Goal: Task Accomplishment & Management: Use online tool/utility

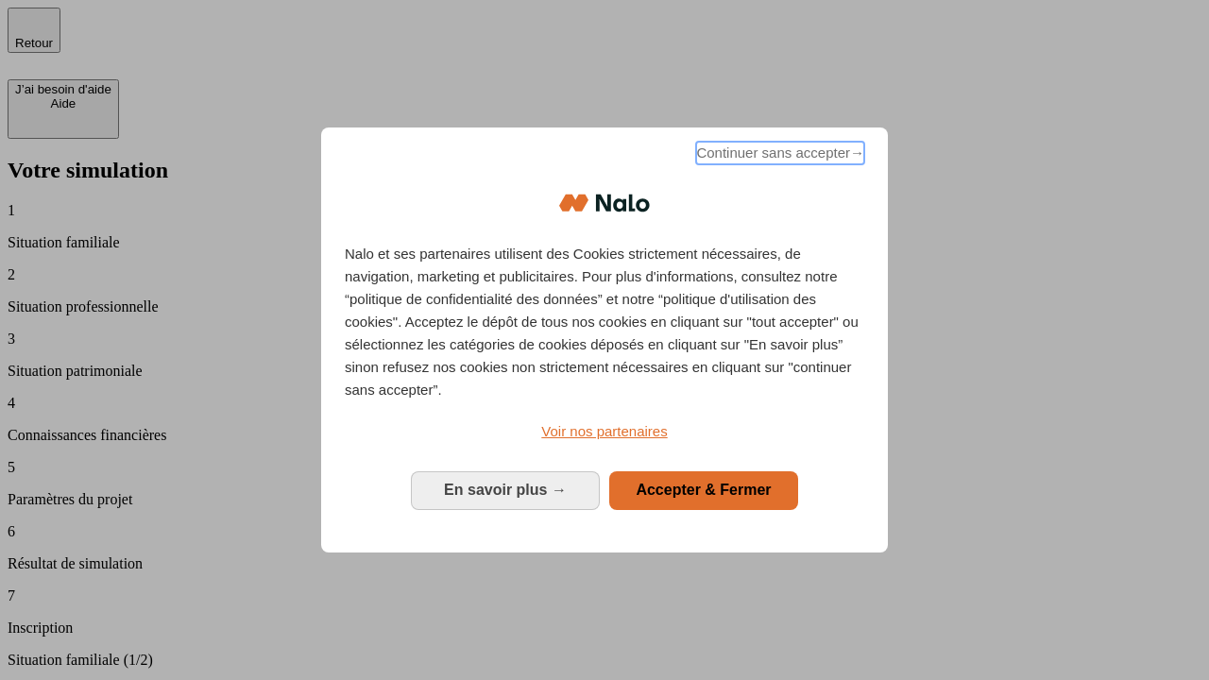
click at [778, 156] on span "Continuer sans accepter →" at bounding box center [780, 153] width 168 height 23
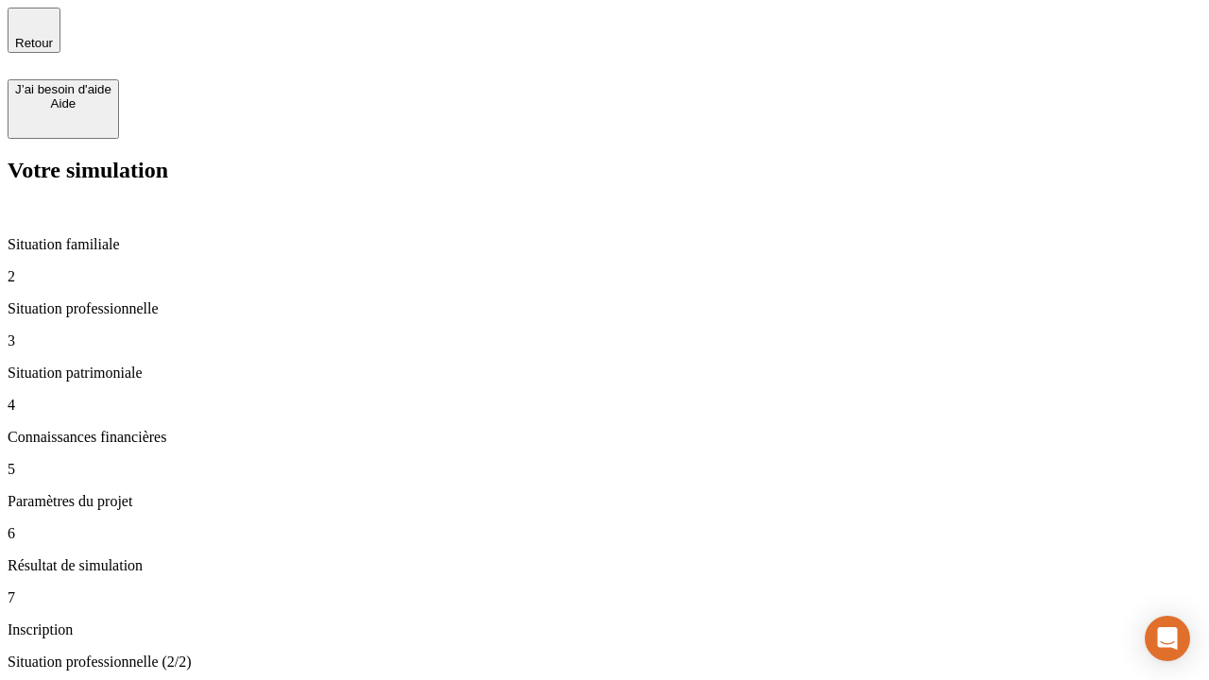
type input "30 000"
type input "1 000"
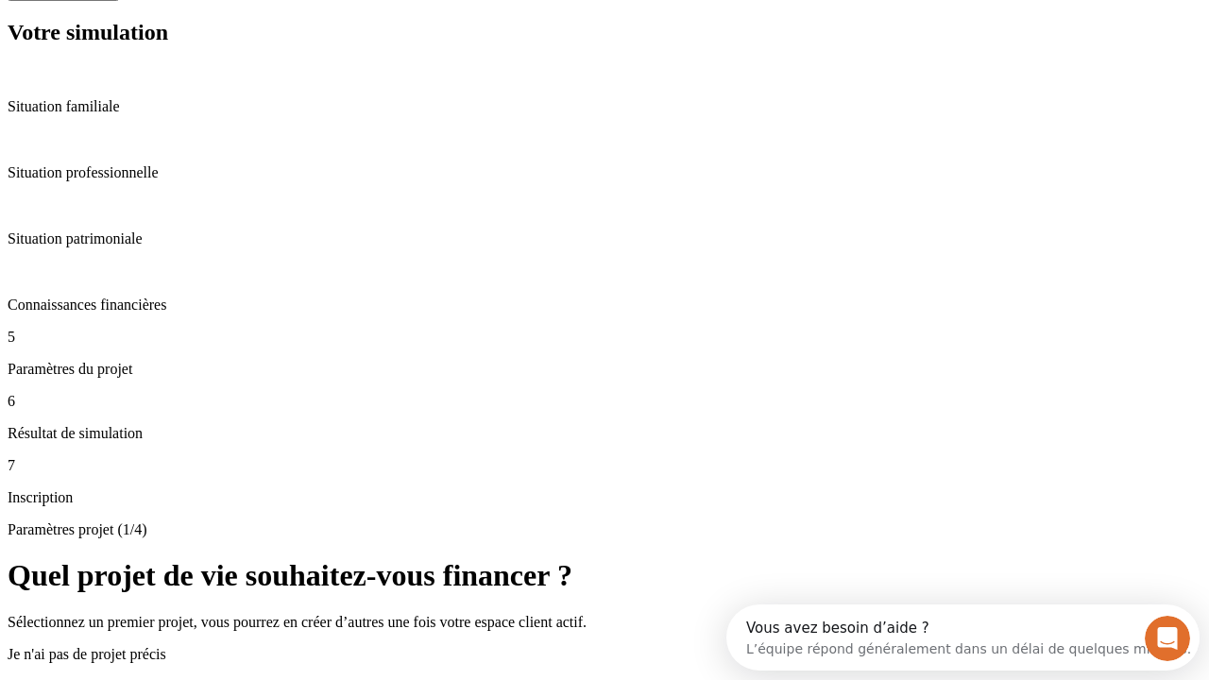
scroll to position [36, 0]
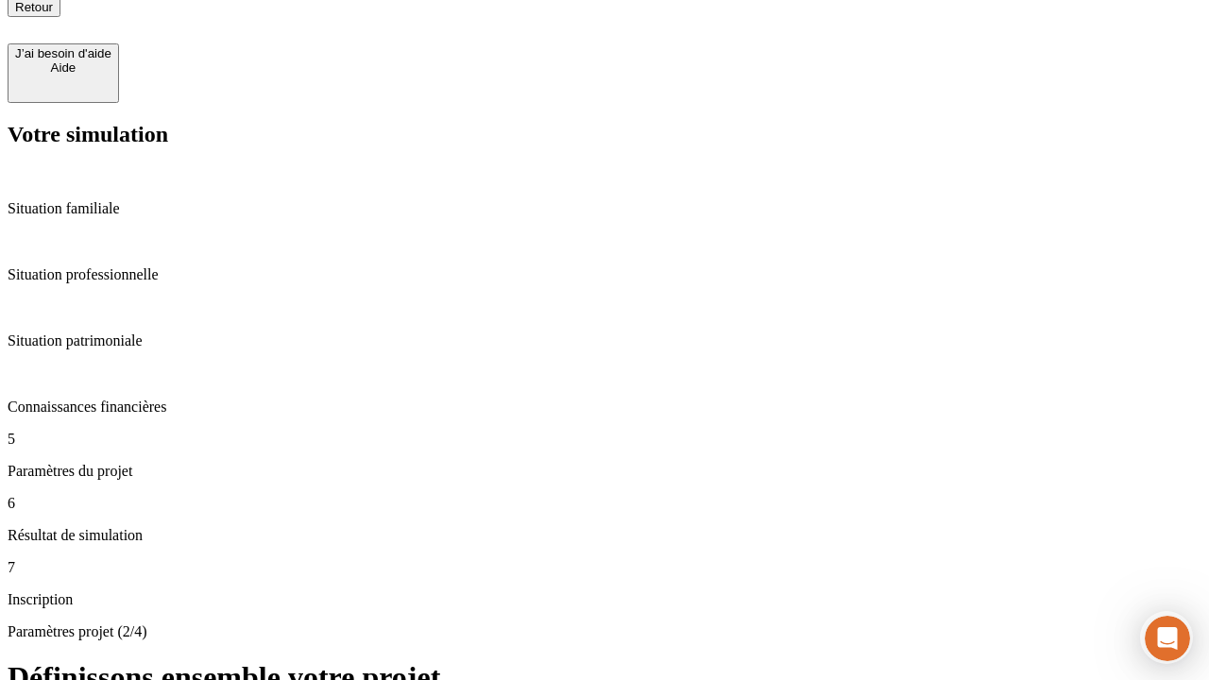
type input "65"
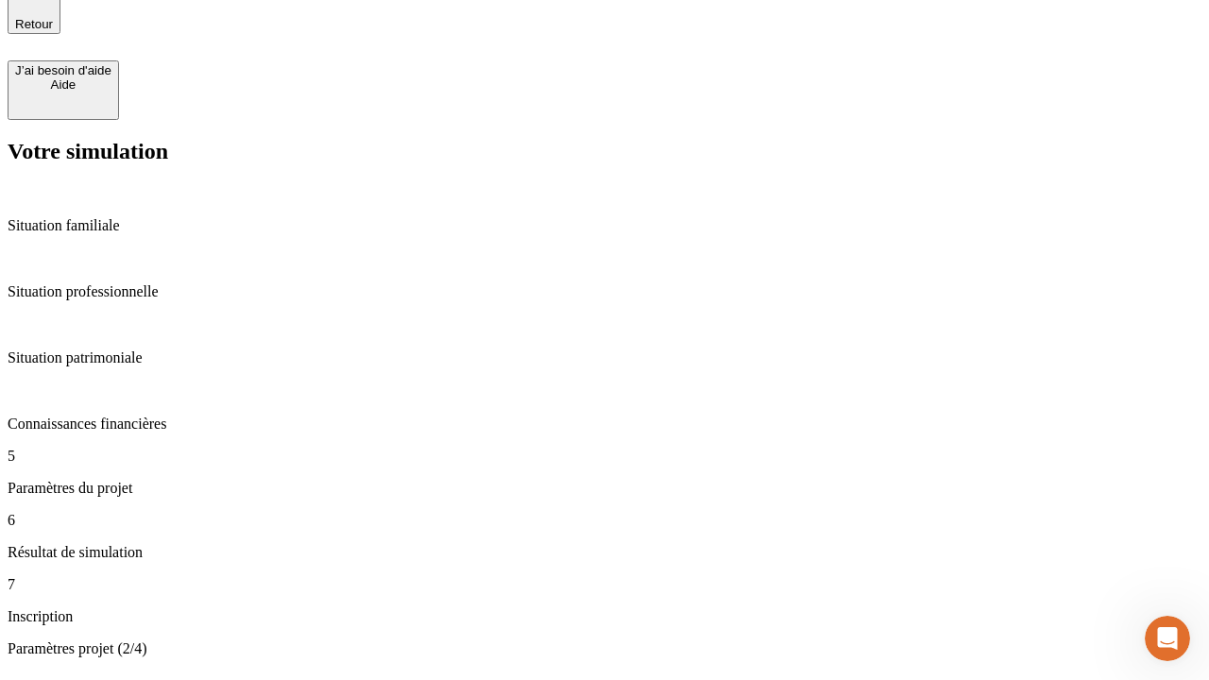
type input "5 000"
type input "640"
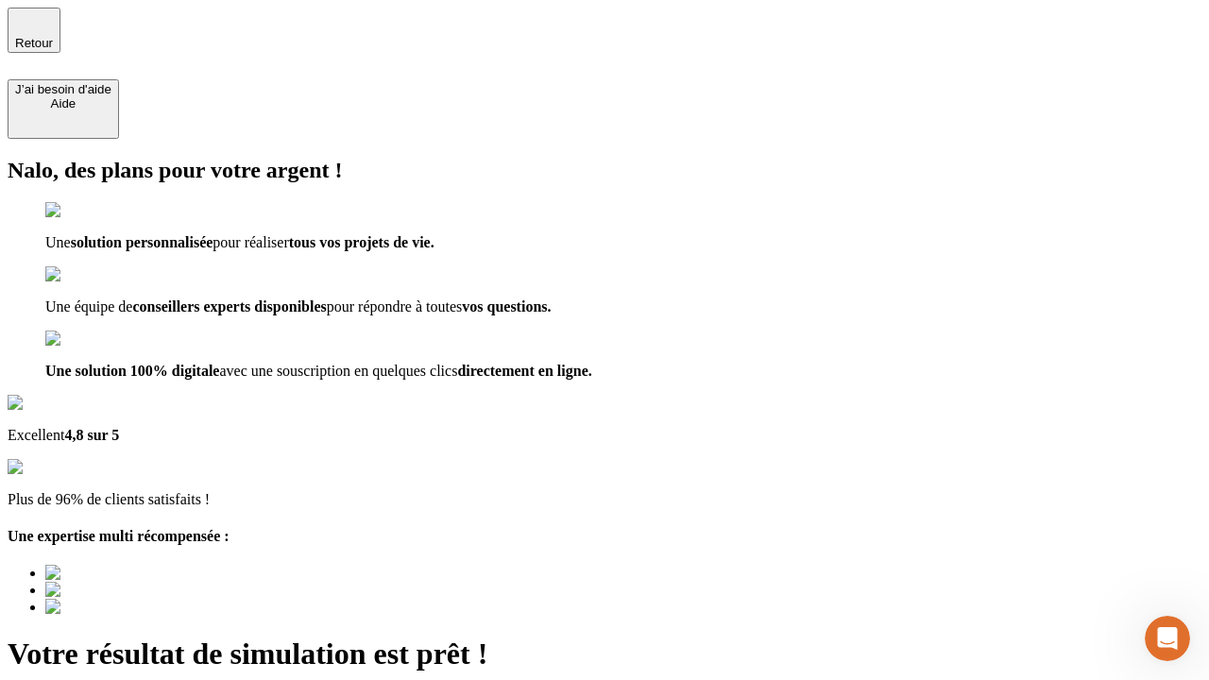
type input "[EMAIL_ADDRESS][DOMAIN_NAME]"
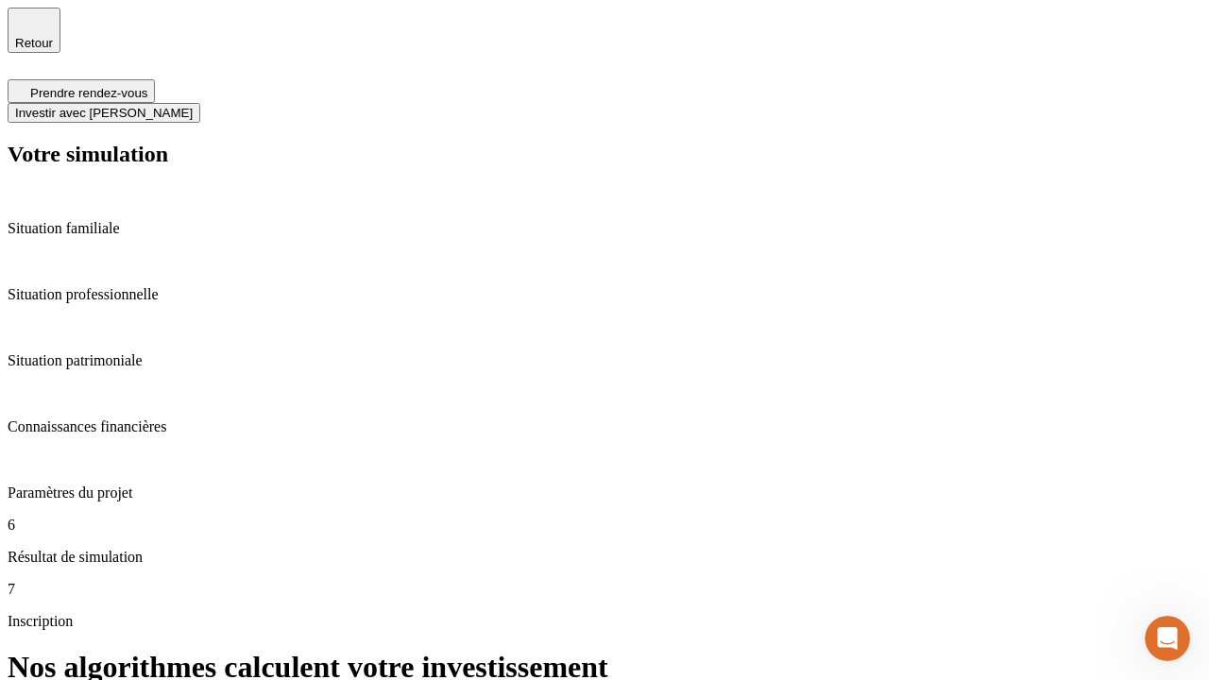
scroll to position [8, 0]
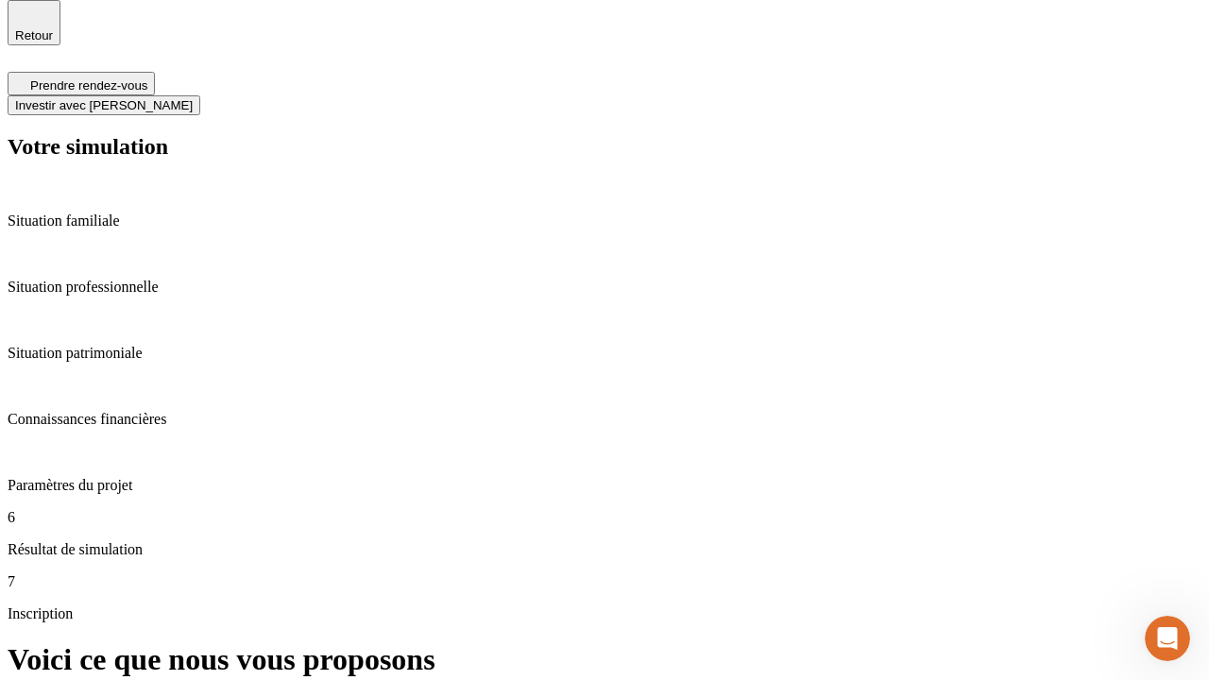
click at [193, 98] on span "Investir avec [PERSON_NAME]" at bounding box center [104, 105] width 178 height 14
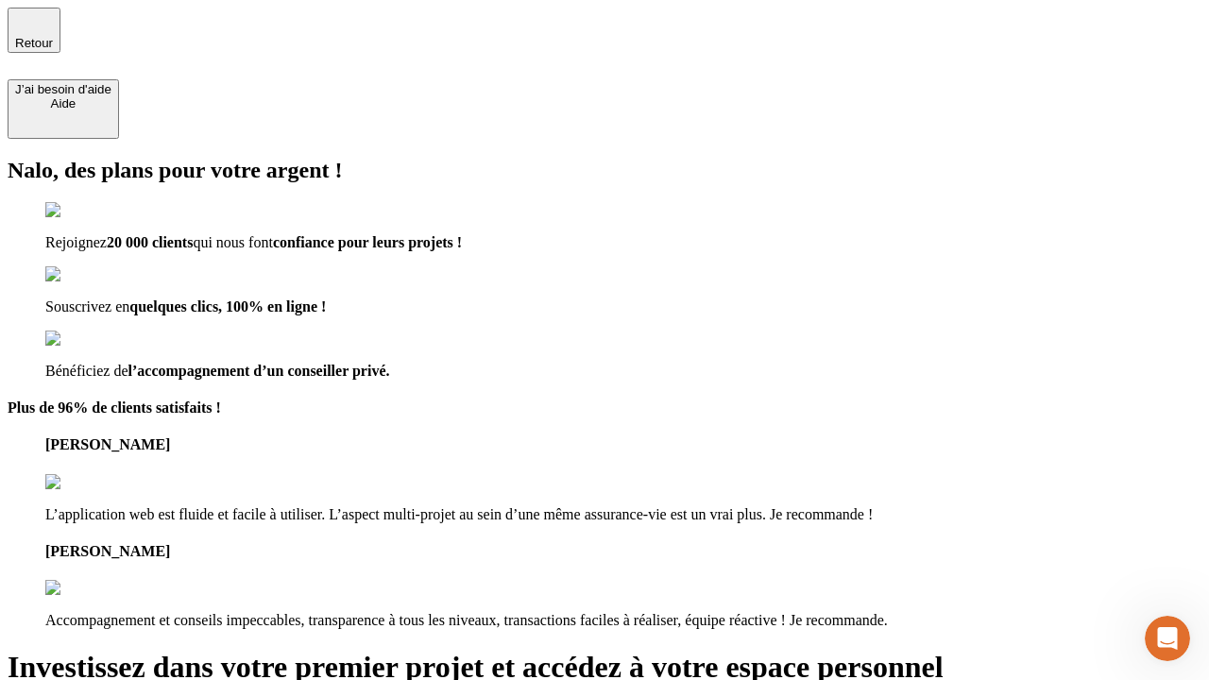
type input "[PERSON_NAME][EMAIL_ADDRESS][DOMAIN_NAME]"
